Goal: Information Seeking & Learning: Learn about a topic

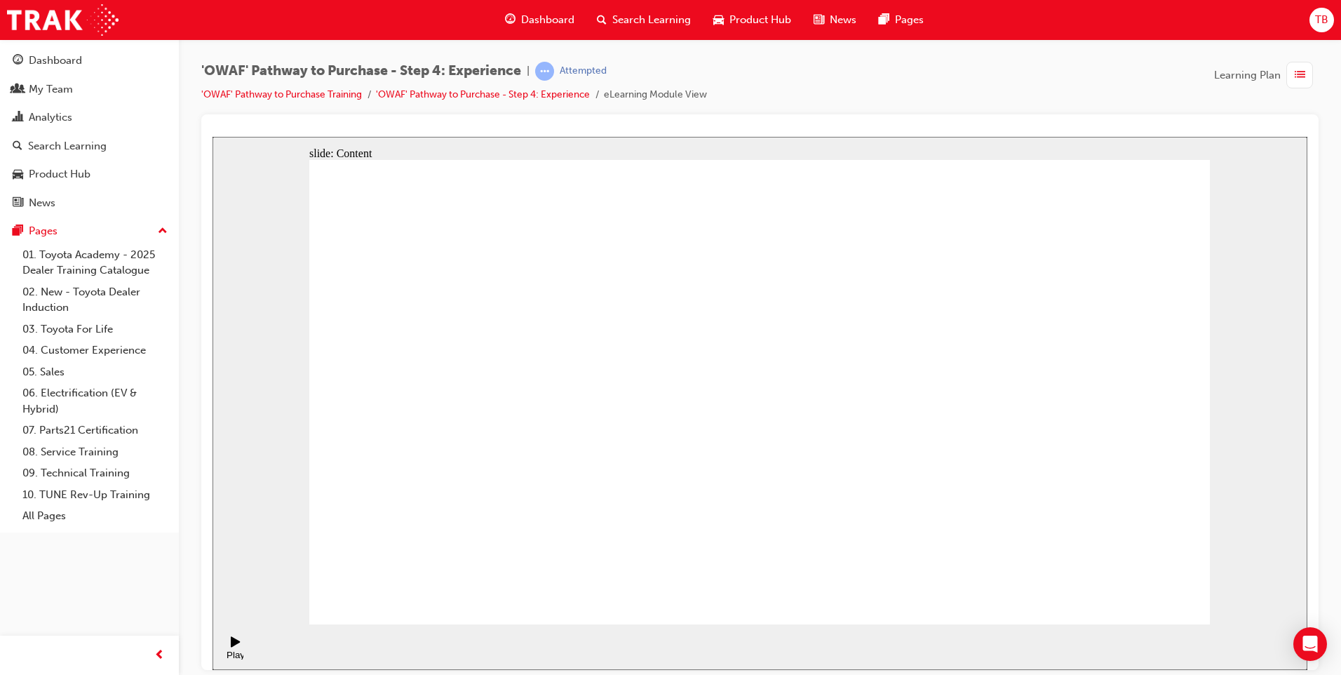
drag, startPoint x: 1014, startPoint y: 339, endPoint x: 1013, endPoint y: 313, distance: 25.3
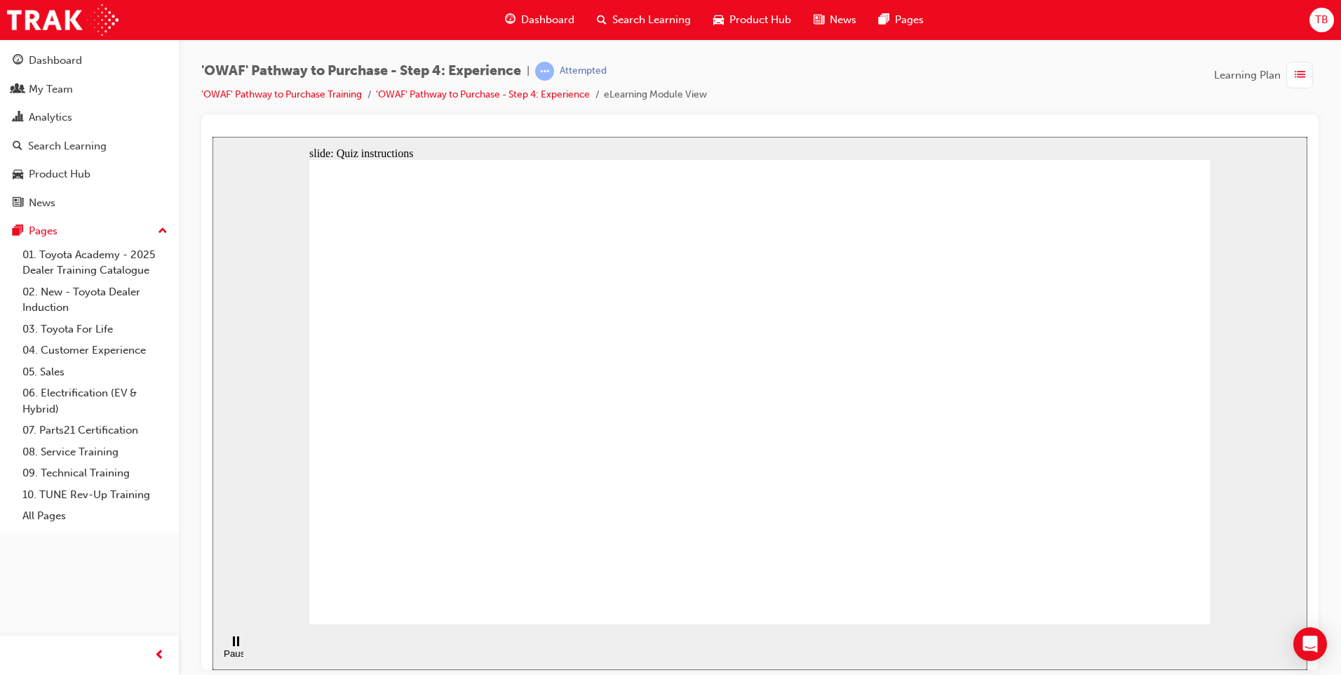
checkbox input "true"
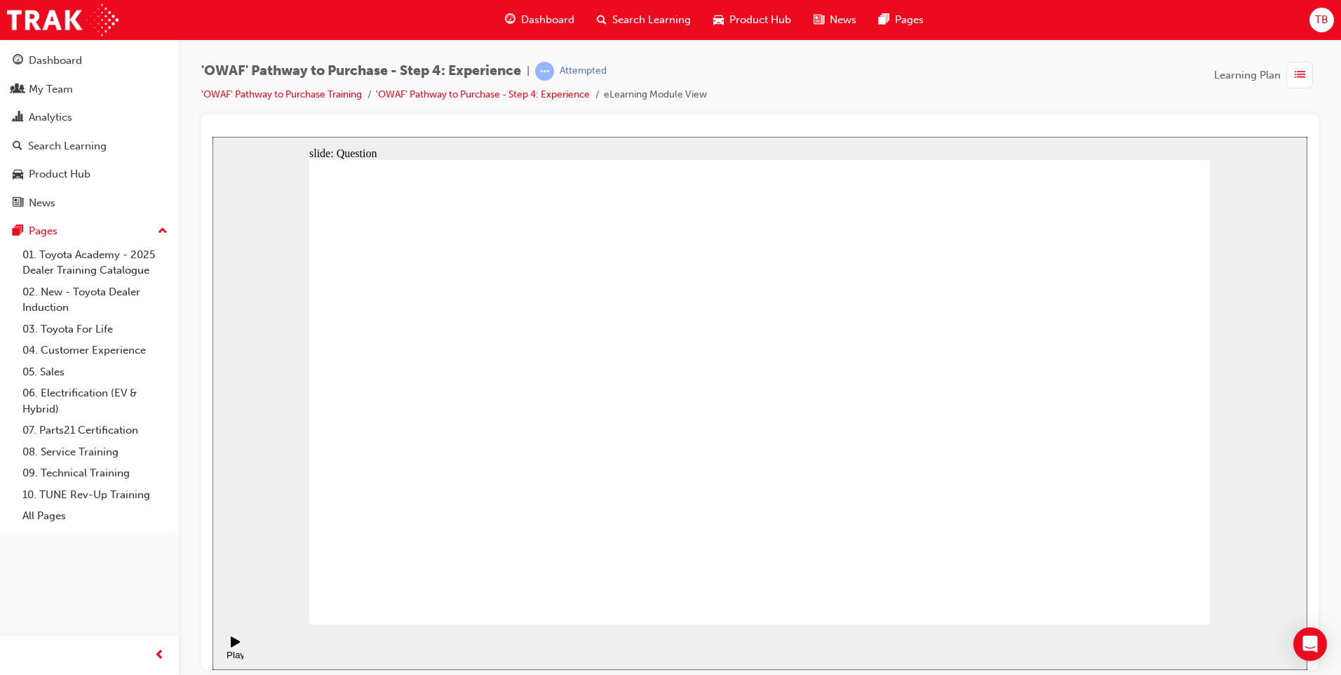
drag, startPoint x: 1053, startPoint y: 431, endPoint x: 473, endPoint y: 476, distance: 582.3
drag, startPoint x: 1092, startPoint y: 463, endPoint x: 505, endPoint y: 499, distance: 588.6
drag, startPoint x: 1090, startPoint y: 485, endPoint x: 811, endPoint y: 527, distance: 283.0
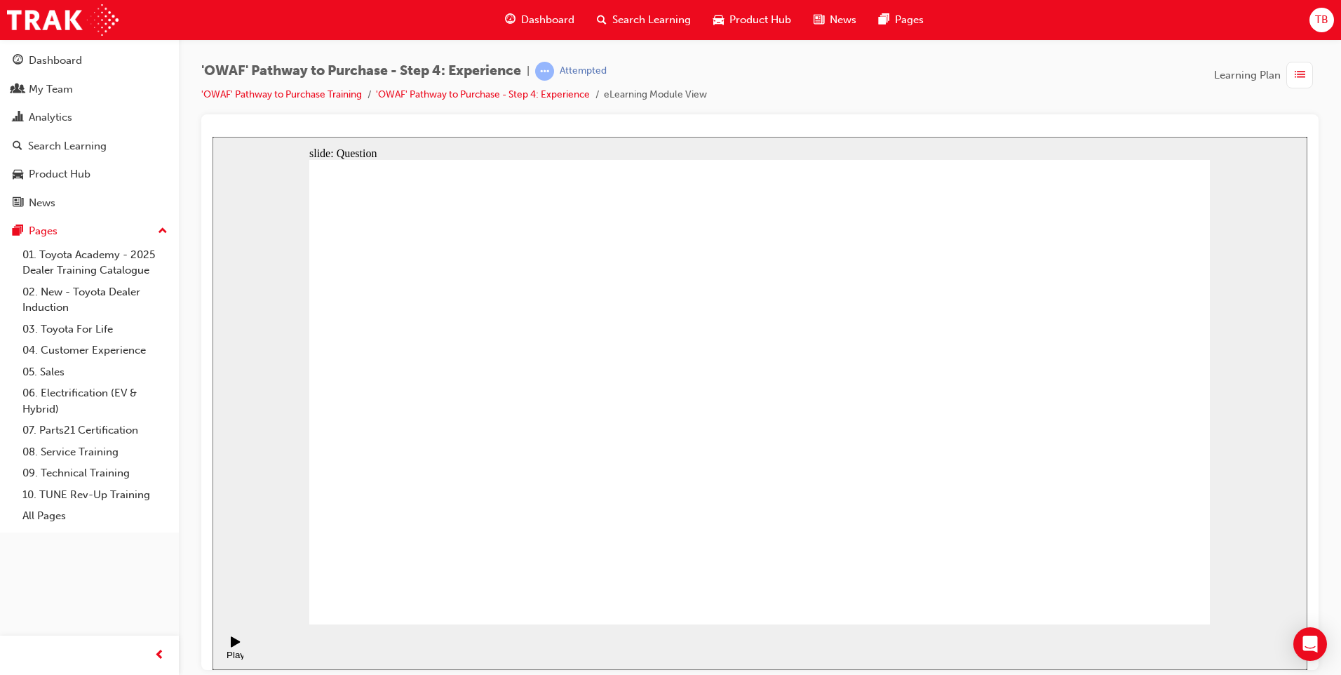
drag, startPoint x: 1100, startPoint y: 477, endPoint x: 513, endPoint y: 497, distance: 587.9
drag, startPoint x: 1078, startPoint y: 452, endPoint x: 511, endPoint y: 484, distance: 568.2
drag, startPoint x: 1102, startPoint y: 467, endPoint x: 827, endPoint y: 510, distance: 277.6
drag, startPoint x: 1093, startPoint y: 487, endPoint x: 830, endPoint y: 536, distance: 267.4
drag, startPoint x: 1090, startPoint y: 464, endPoint x: 517, endPoint y: 485, distance: 573.2
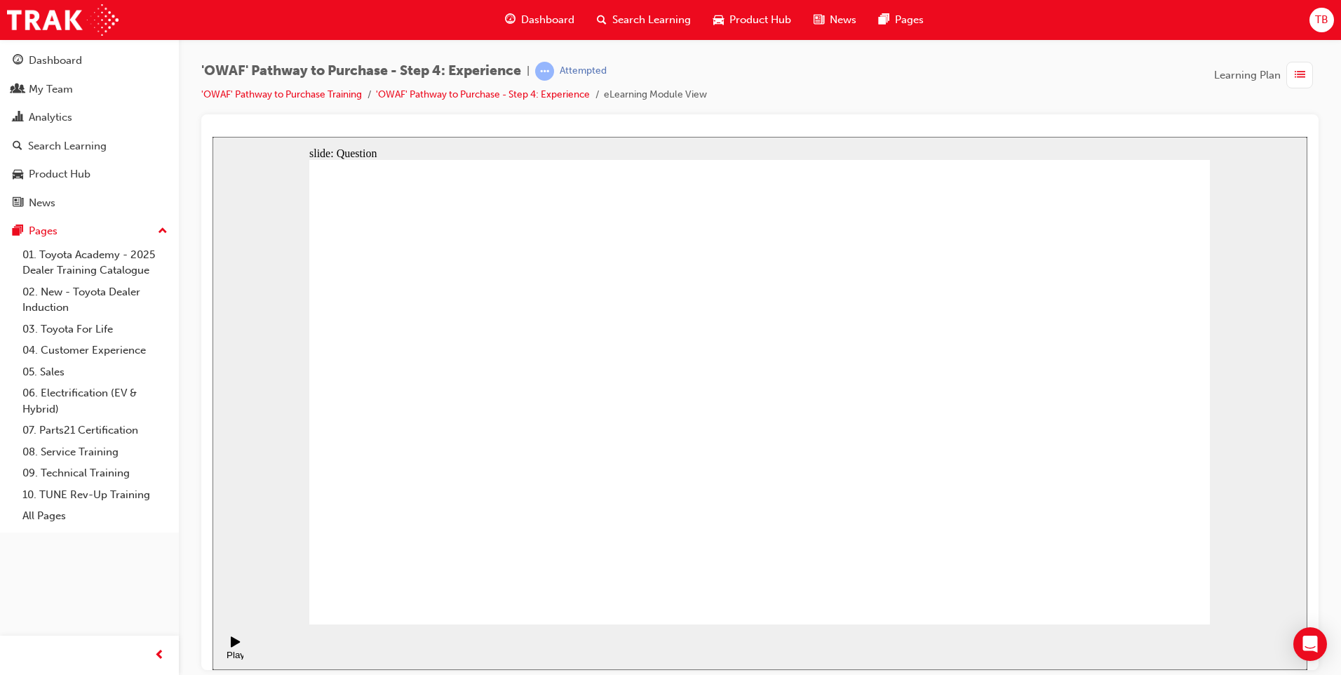
drag, startPoint x: 1085, startPoint y: 424, endPoint x: 562, endPoint y: 473, distance: 525.4
drag, startPoint x: 1097, startPoint y: 449, endPoint x: 496, endPoint y: 482, distance: 601.8
drag, startPoint x: 1067, startPoint y: 447, endPoint x: 805, endPoint y: 511, distance: 270.1
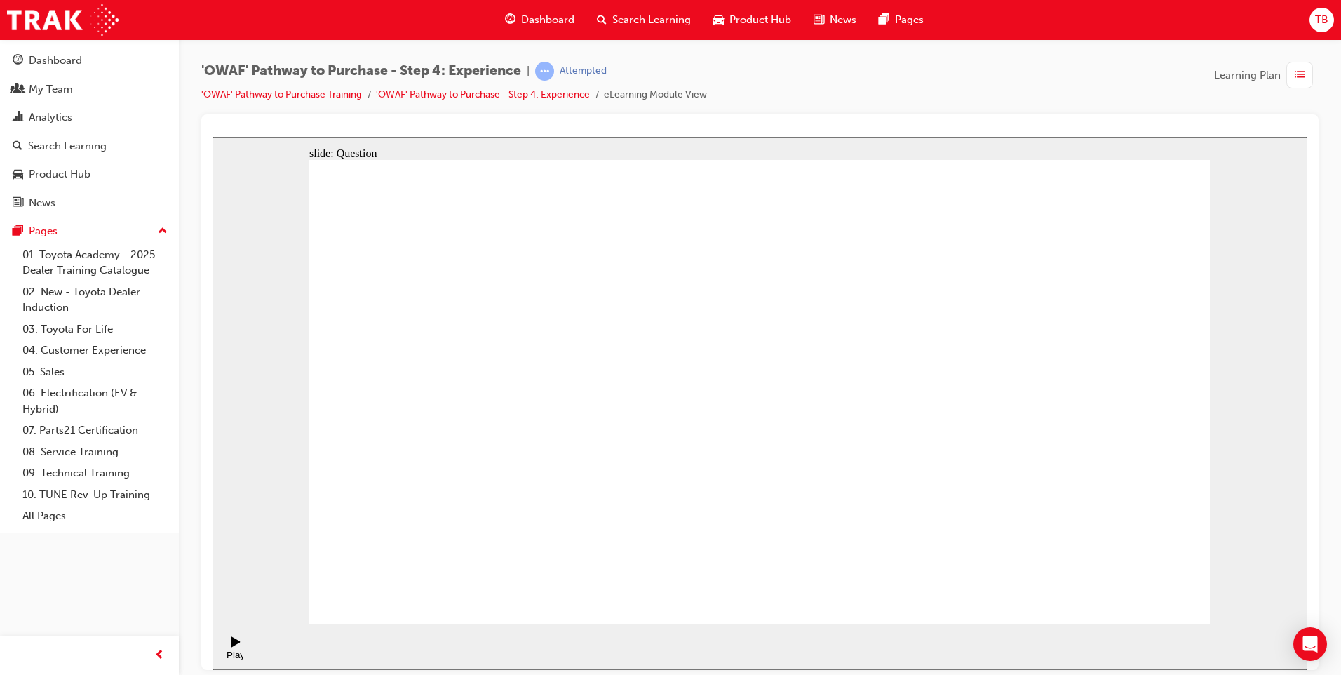
drag, startPoint x: 1106, startPoint y: 462, endPoint x: 563, endPoint y: 473, distance: 542.8
drag, startPoint x: 1081, startPoint y: 457, endPoint x: 500, endPoint y: 494, distance: 581.8
drag, startPoint x: 1080, startPoint y: 491, endPoint x: 808, endPoint y: 536, distance: 275.2
drag, startPoint x: 1075, startPoint y: 470, endPoint x: 520, endPoint y: 503, distance: 555.6
drag, startPoint x: 1090, startPoint y: 484, endPoint x: 526, endPoint y: 528, distance: 566.2
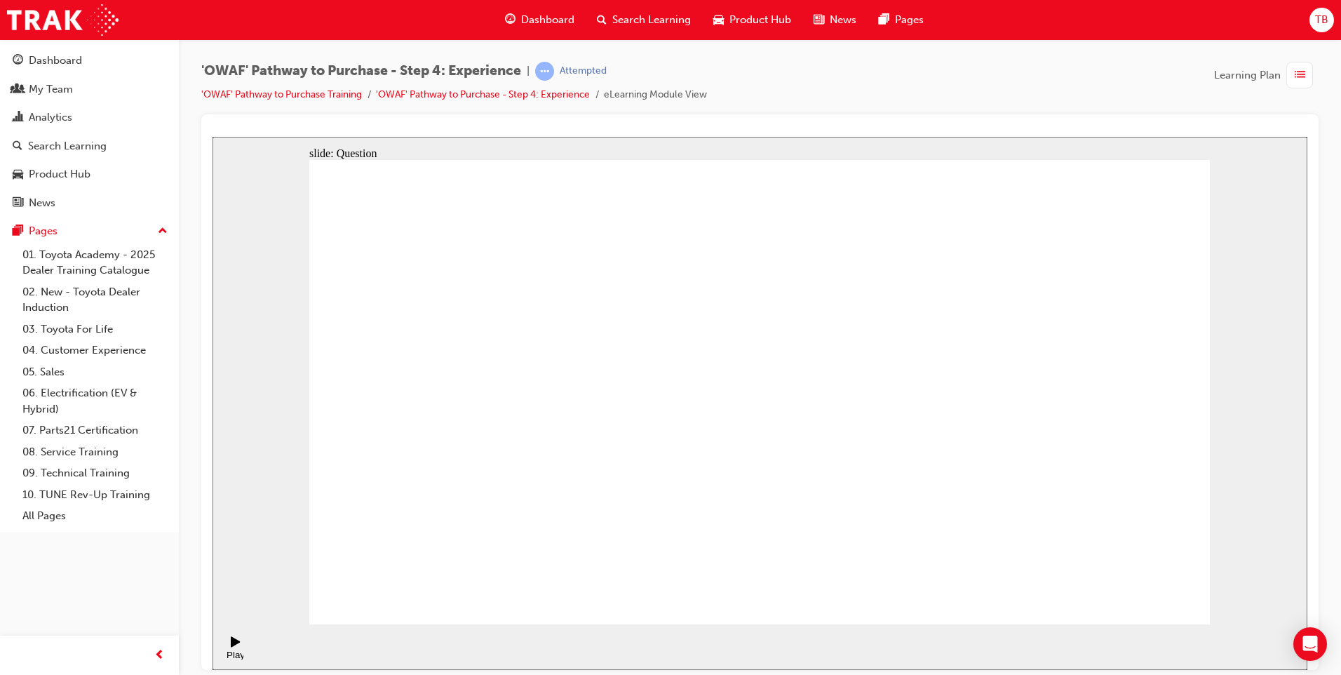
drag, startPoint x: 766, startPoint y: 531, endPoint x: 977, endPoint y: 392, distance: 253.2
drag, startPoint x: 856, startPoint y: 529, endPoint x: 754, endPoint y: 394, distance: 169.1
drag, startPoint x: 951, startPoint y: 530, endPoint x: 857, endPoint y: 397, distance: 163.4
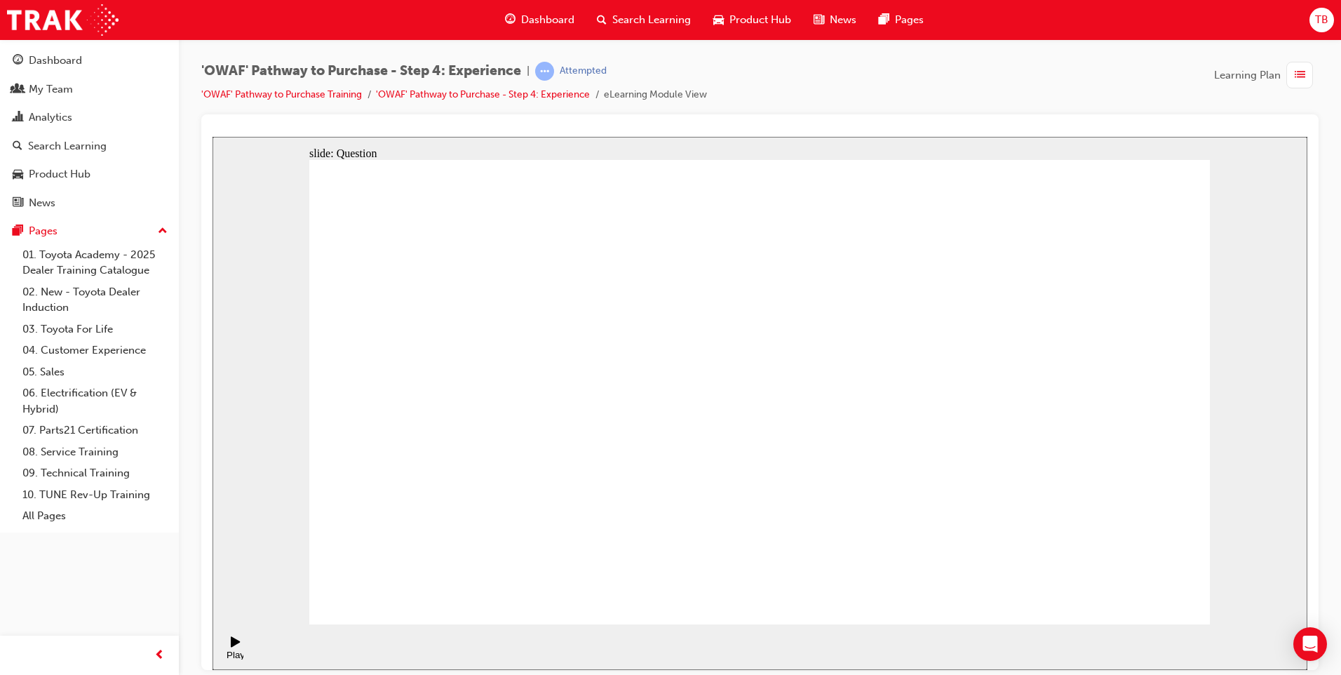
drag, startPoint x: 1045, startPoint y: 540, endPoint x: 841, endPoint y: 412, distance: 240.1
drag, startPoint x: 1165, startPoint y: 520, endPoint x: 1064, endPoint y: 389, distance: 165.4
drag, startPoint x: 961, startPoint y: 531, endPoint x: 1164, endPoint y: 401, distance: 240.6
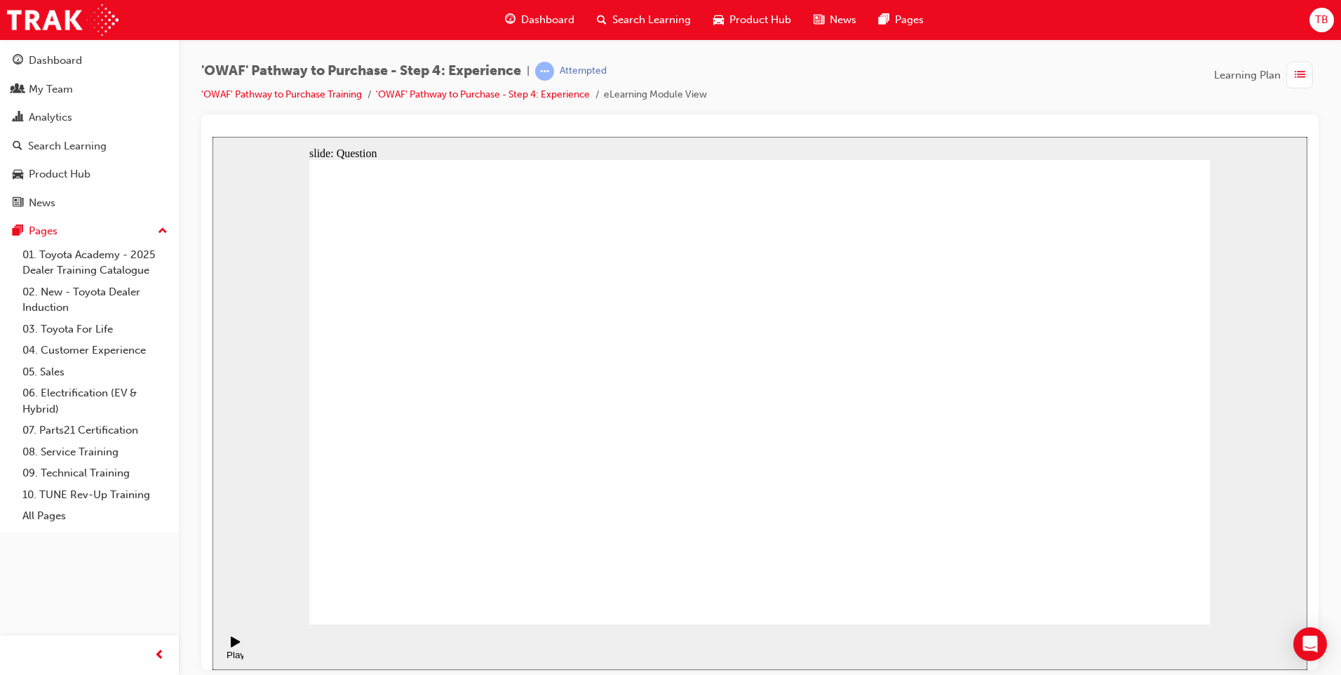
drag, startPoint x: 612, startPoint y: 531, endPoint x: 737, endPoint y: 337, distance: 230.9
drag, startPoint x: 815, startPoint y: 494, endPoint x: 1057, endPoint y: 344, distance: 284.3
drag, startPoint x: 911, startPoint y: 540, endPoint x: 980, endPoint y: 390, distance: 165.0
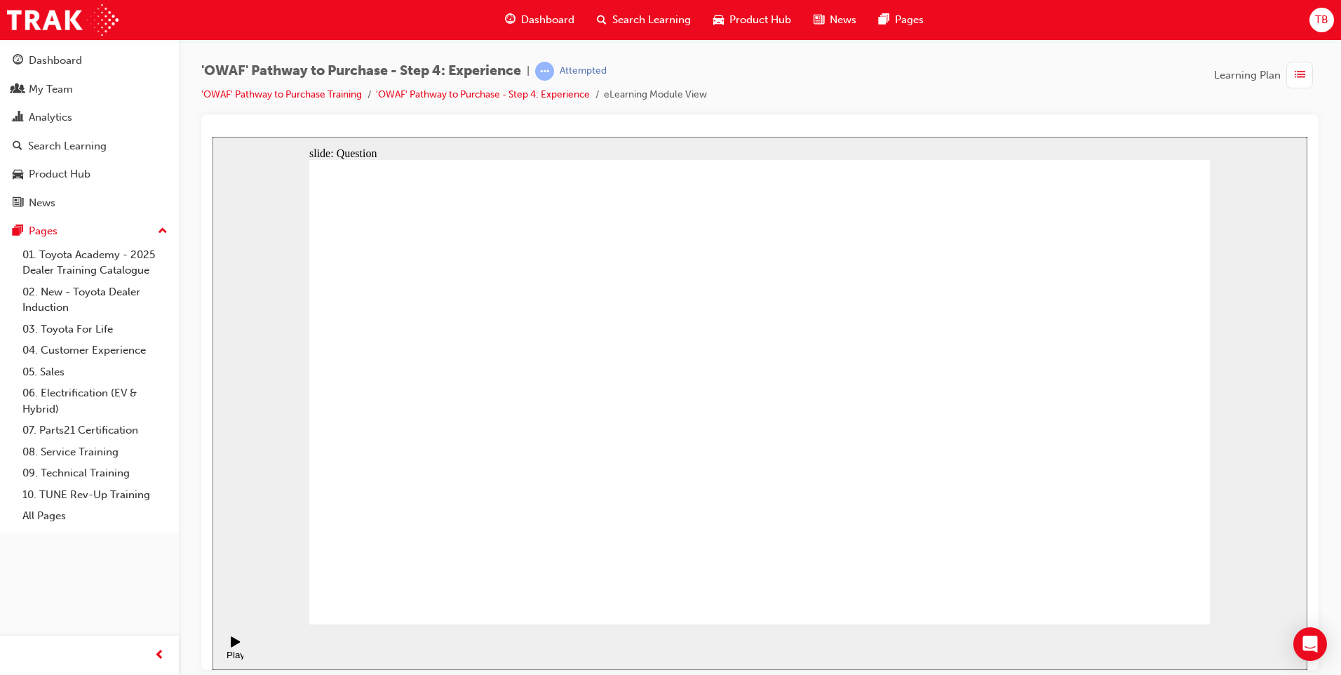
radio input "true"
drag, startPoint x: 1090, startPoint y: 588, endPoint x: 1120, endPoint y: 591, distance: 30.4
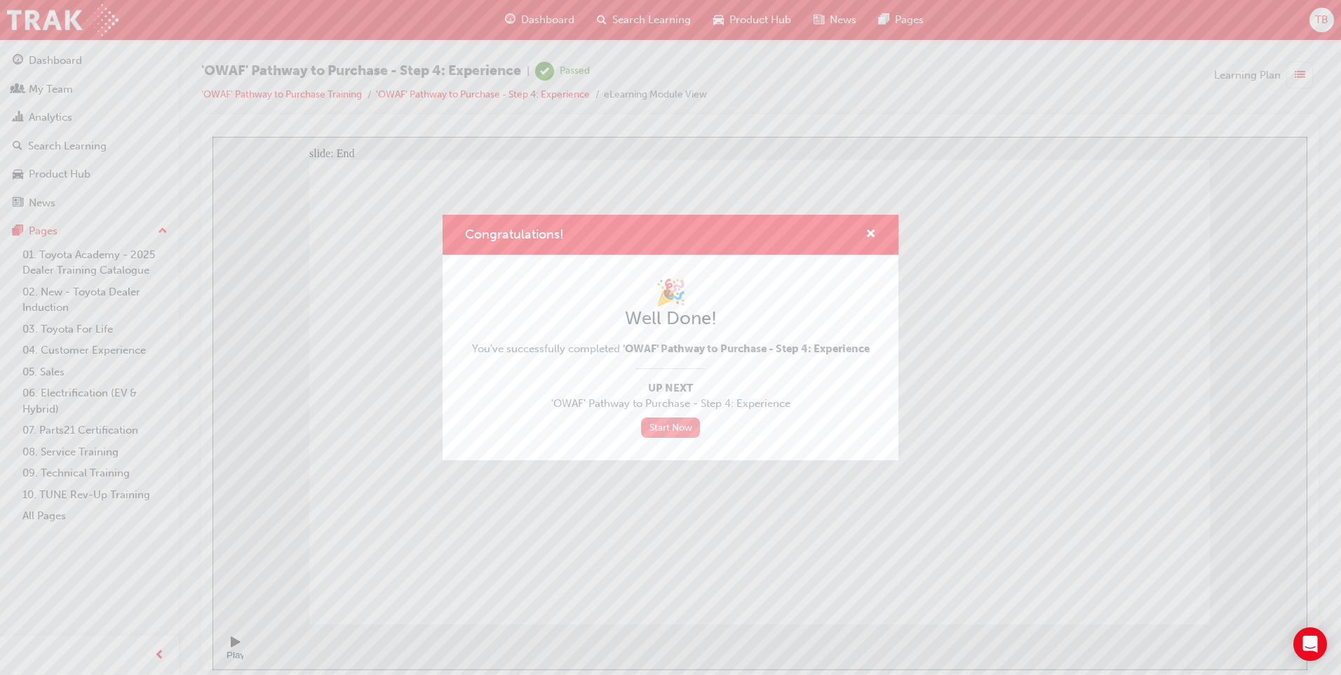
click at [682, 425] on link "Start Now" at bounding box center [670, 427] width 59 height 20
click at [874, 233] on span "cross-icon" at bounding box center [870, 235] width 11 height 13
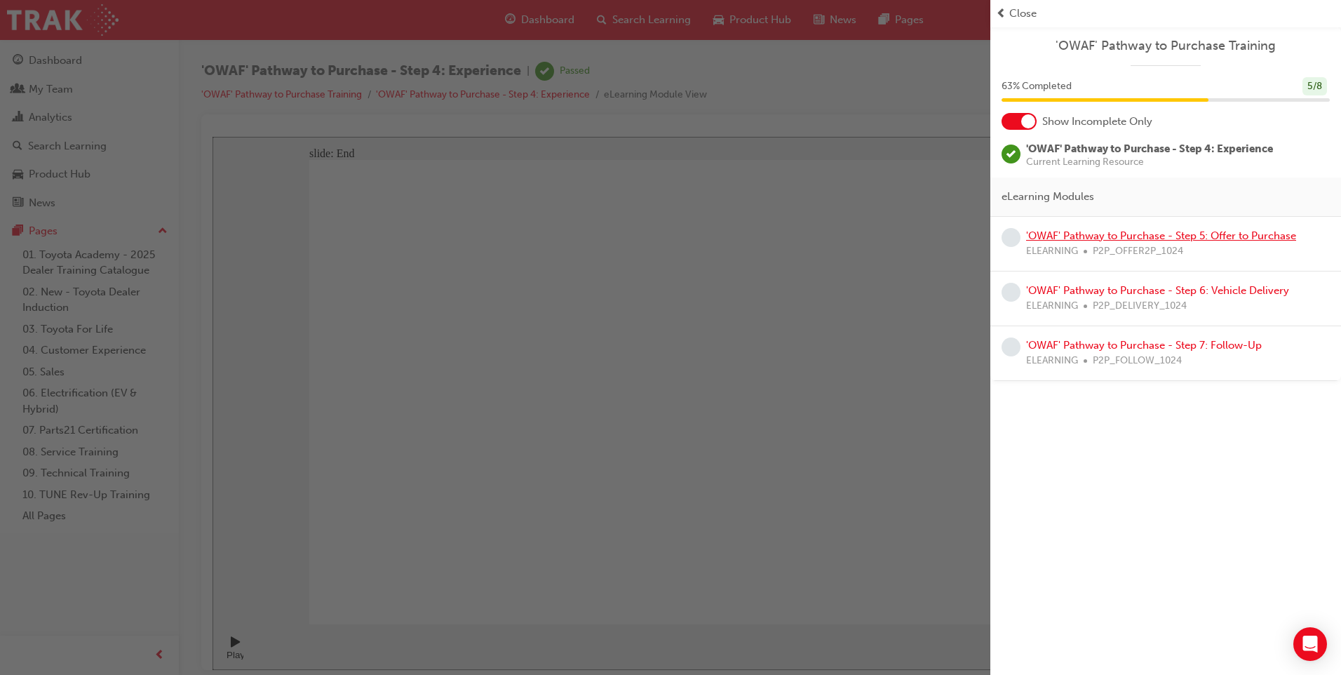
click at [1244, 236] on link "'OWAF' Pathway to Purchase - Step 5: Offer to Purchase" at bounding box center [1161, 235] width 270 height 13
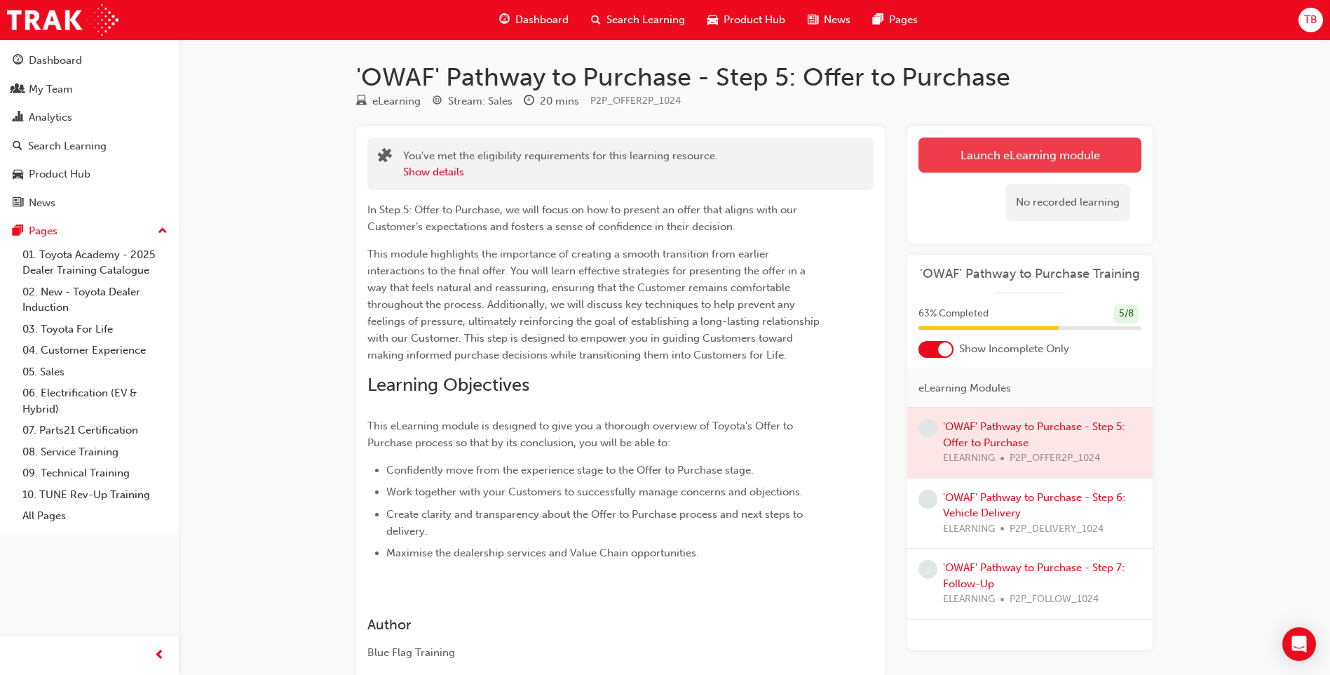
click at [978, 139] on link "Launch eLearning module" at bounding box center [1030, 154] width 223 height 35
